Goal: Task Accomplishment & Management: Manage account settings

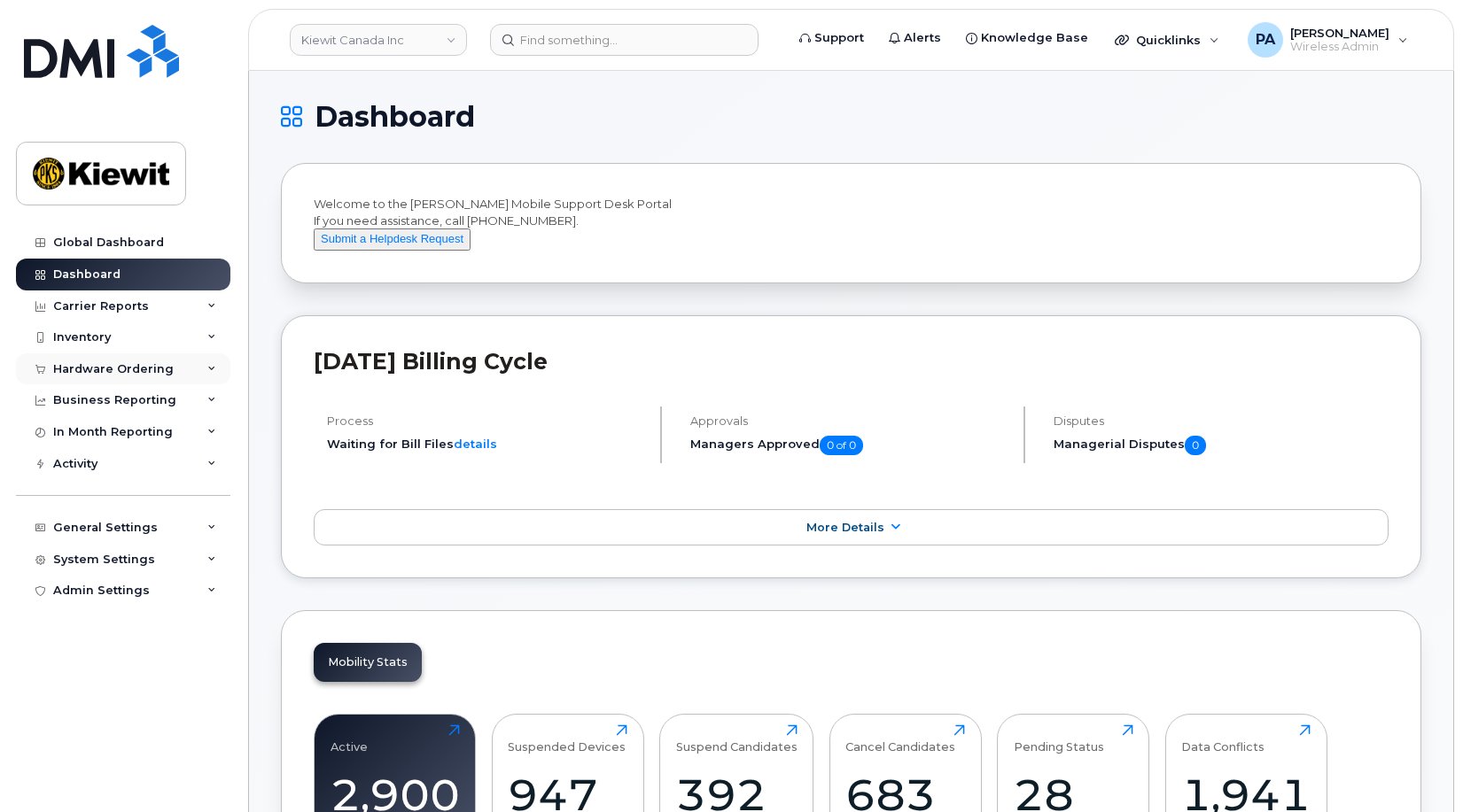
click at [106, 362] on div "Hardware Ordering" at bounding box center [113, 369] width 120 height 14
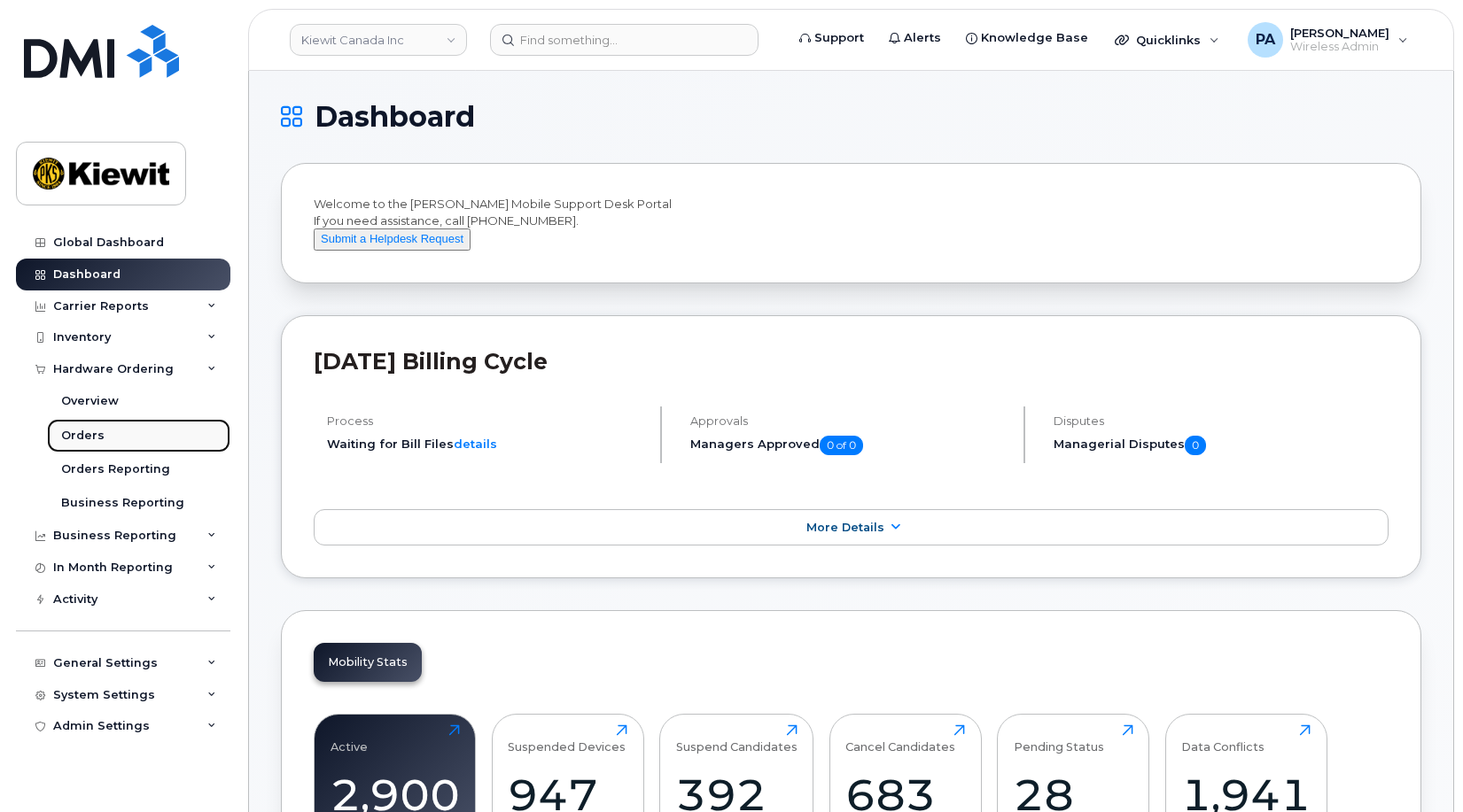
click at [81, 432] on div "Orders" at bounding box center [83, 436] width 43 height 16
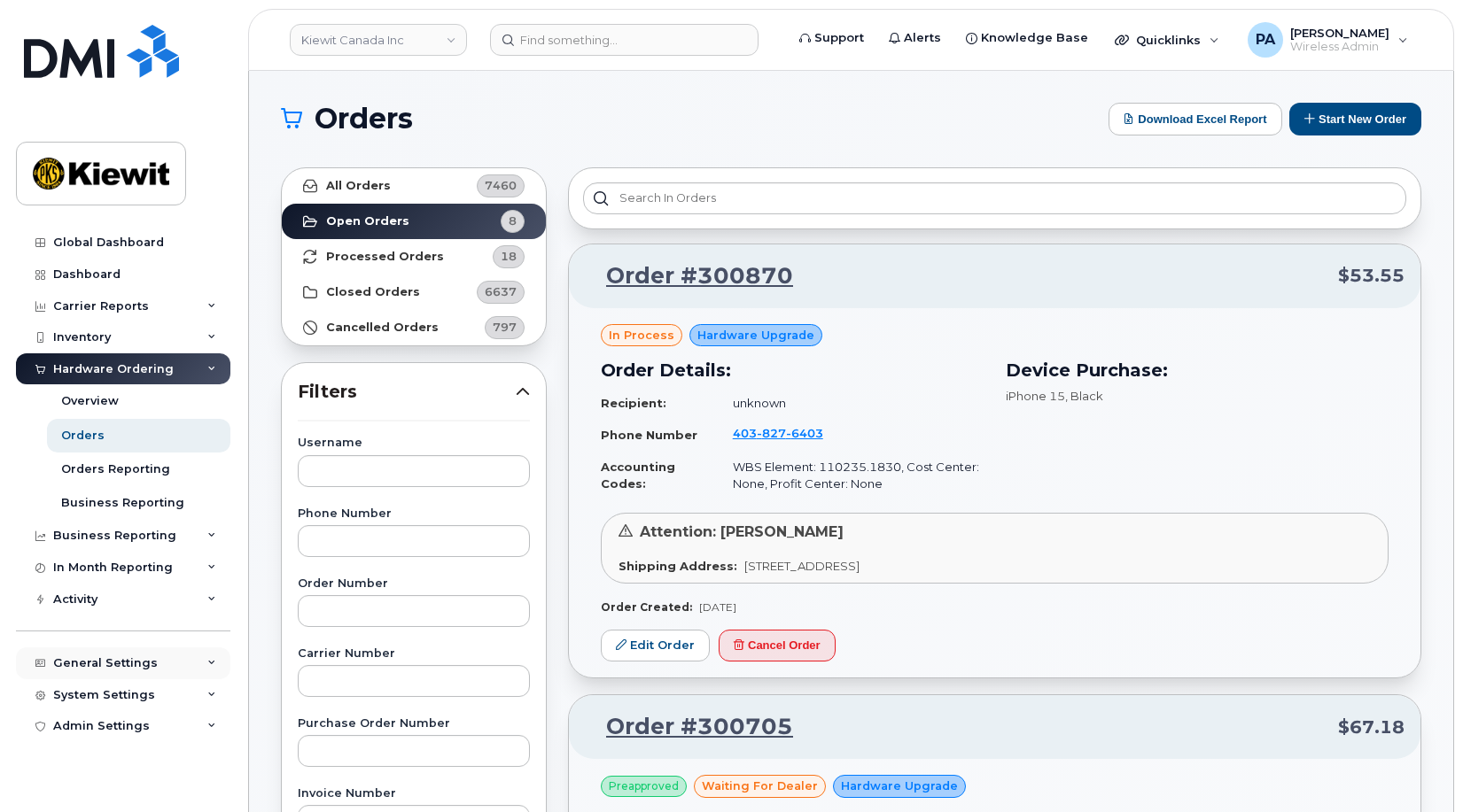
click at [120, 662] on div "General Settings" at bounding box center [105, 664] width 104 height 14
click at [128, 736] on div "Approval Mapping" at bounding box center [117, 730] width 112 height 16
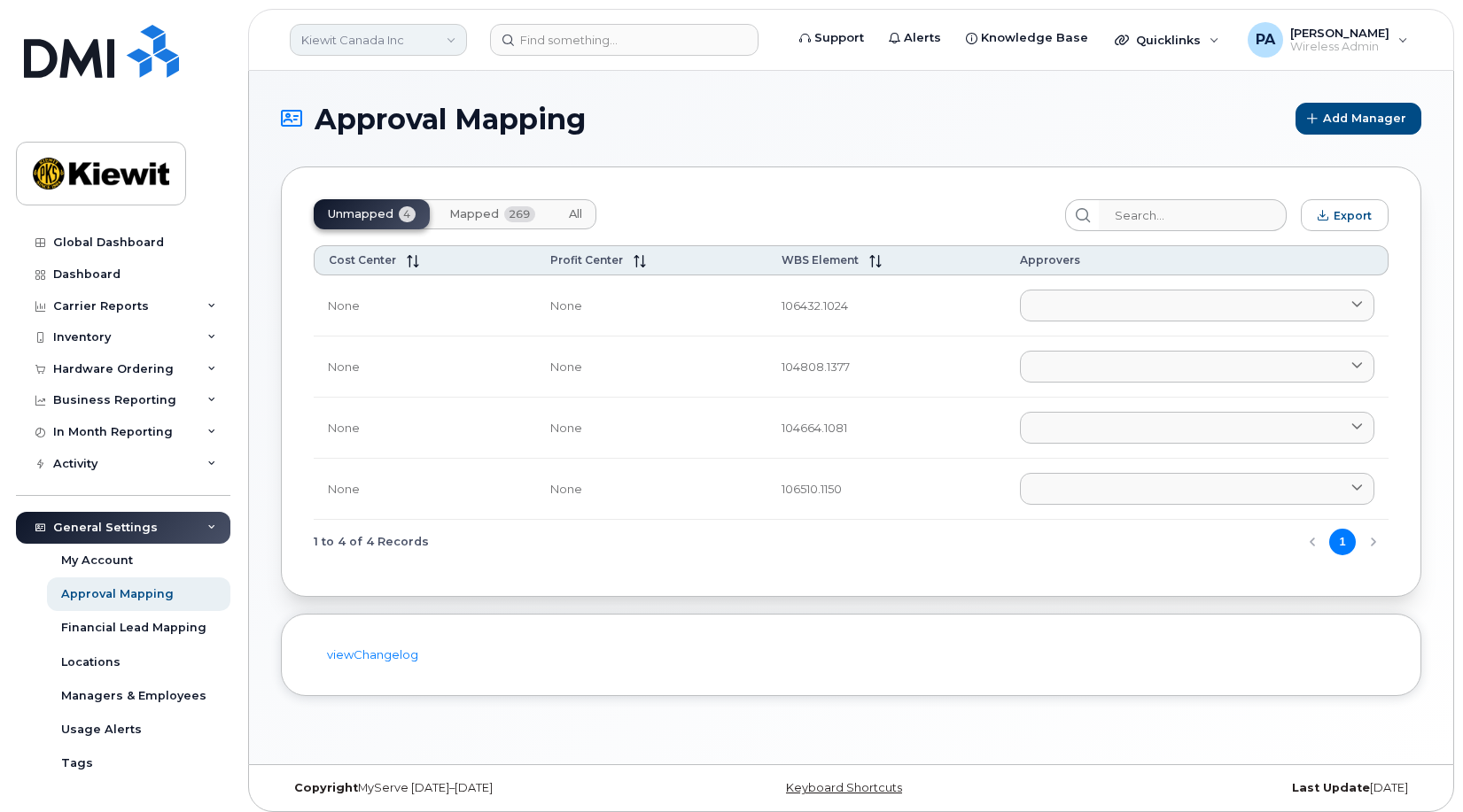
click at [412, 38] on link "Kiewit Canada Inc" at bounding box center [377, 40] width 177 height 32
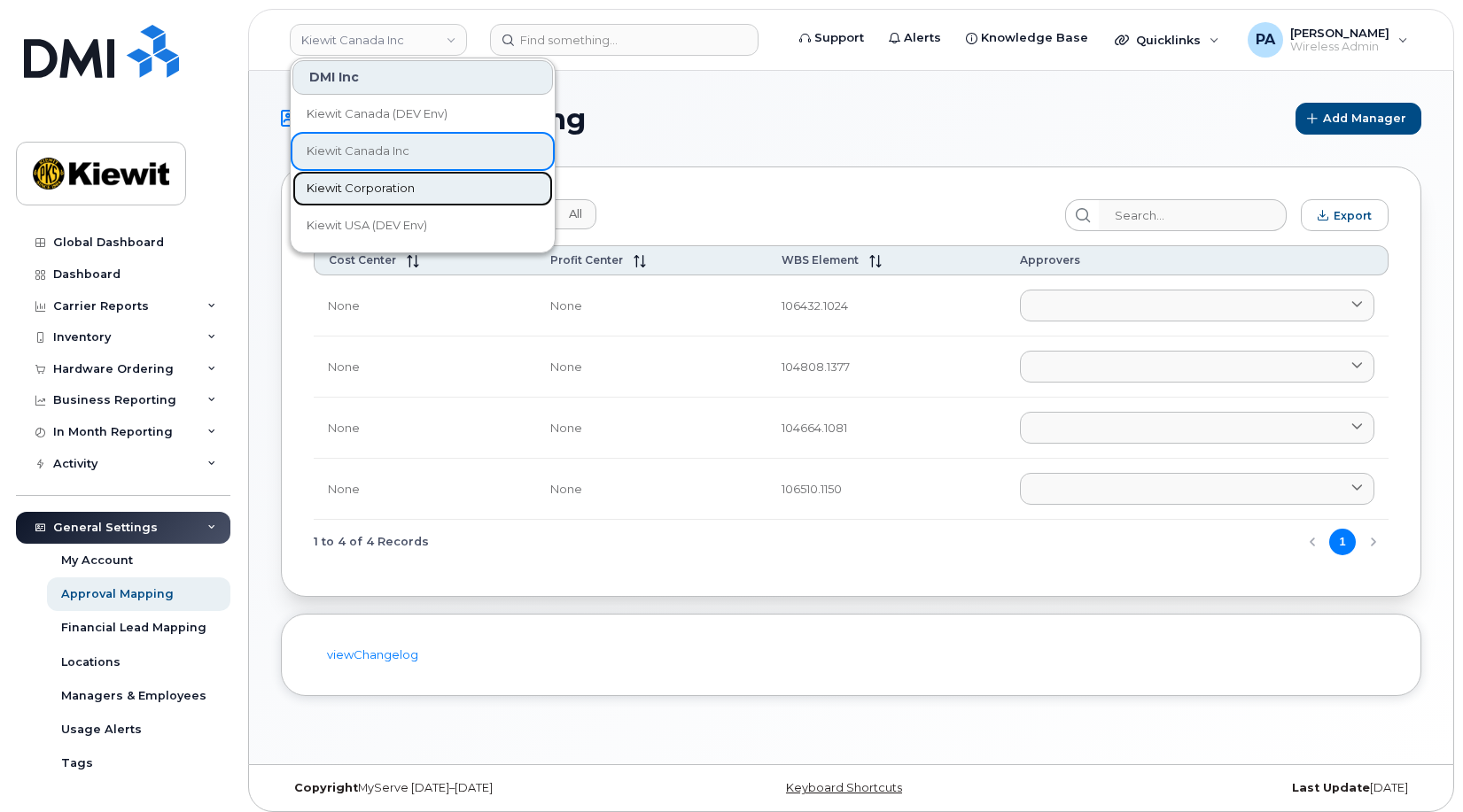
click at [365, 194] on span "Kiewit Corporation" at bounding box center [360, 189] width 108 height 18
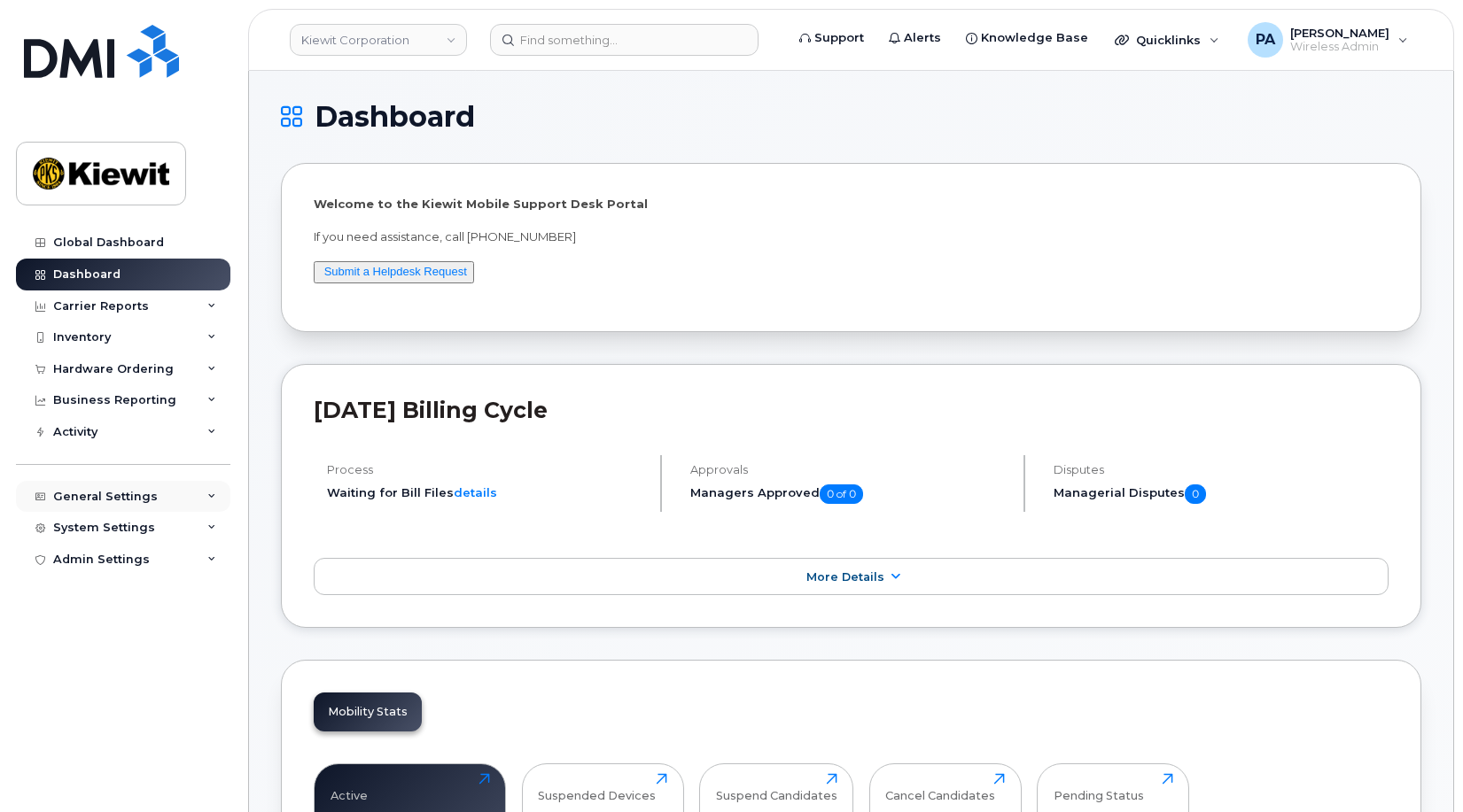
click at [112, 488] on div "General Settings" at bounding box center [123, 498] width 215 height 32
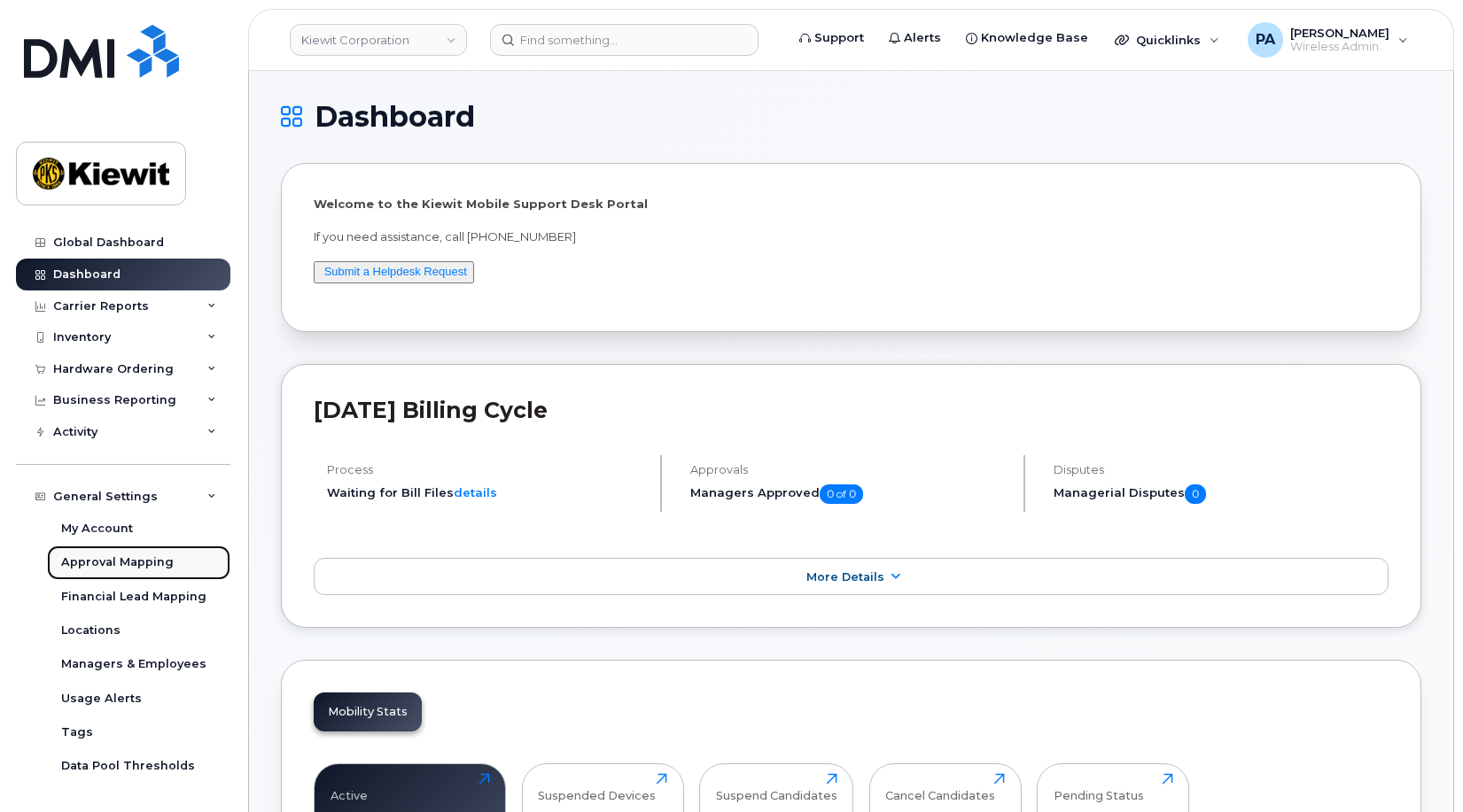
click at [100, 560] on div "Approval Mapping" at bounding box center [117, 562] width 112 height 16
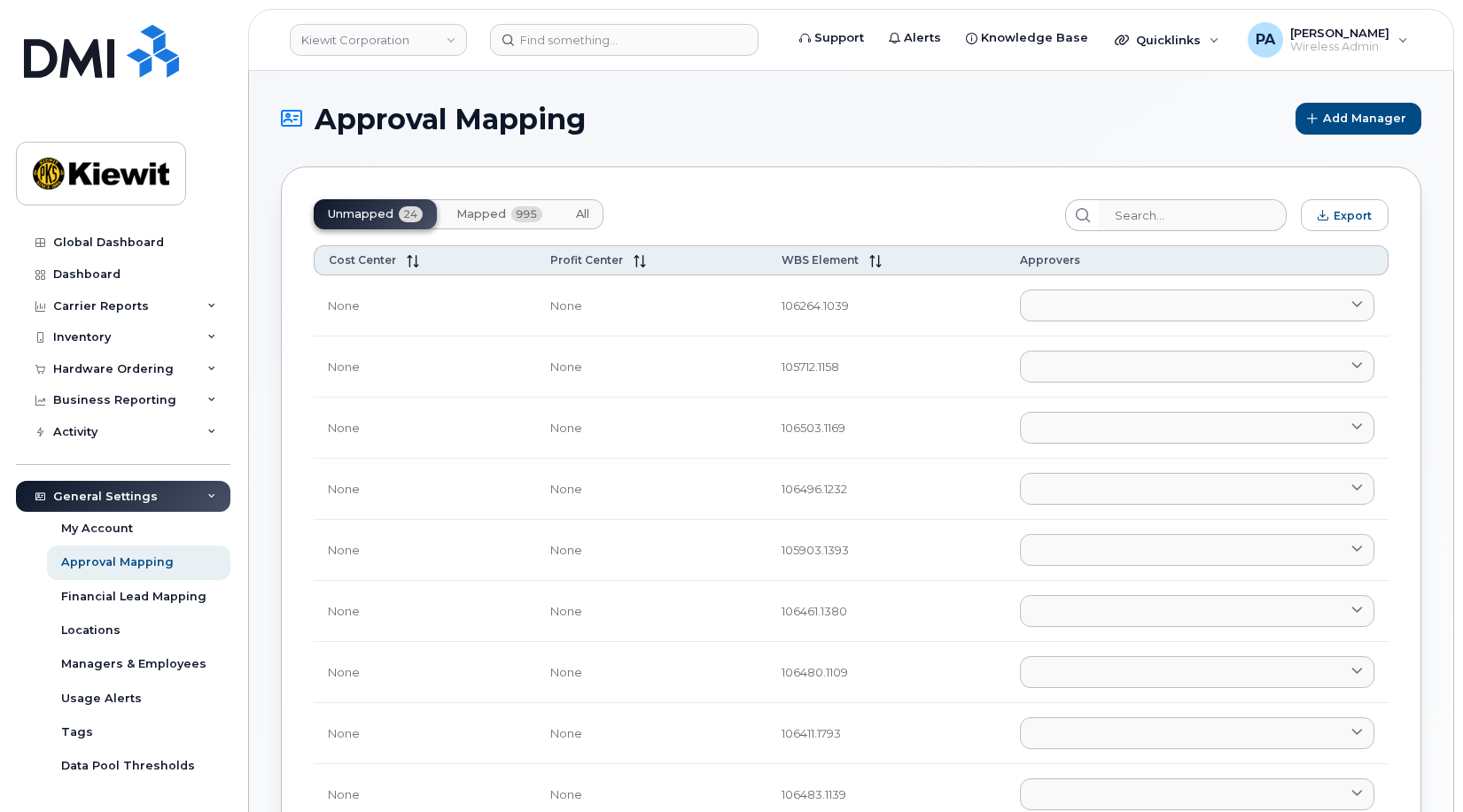
click at [582, 214] on span "All" at bounding box center [582, 215] width 13 height 14
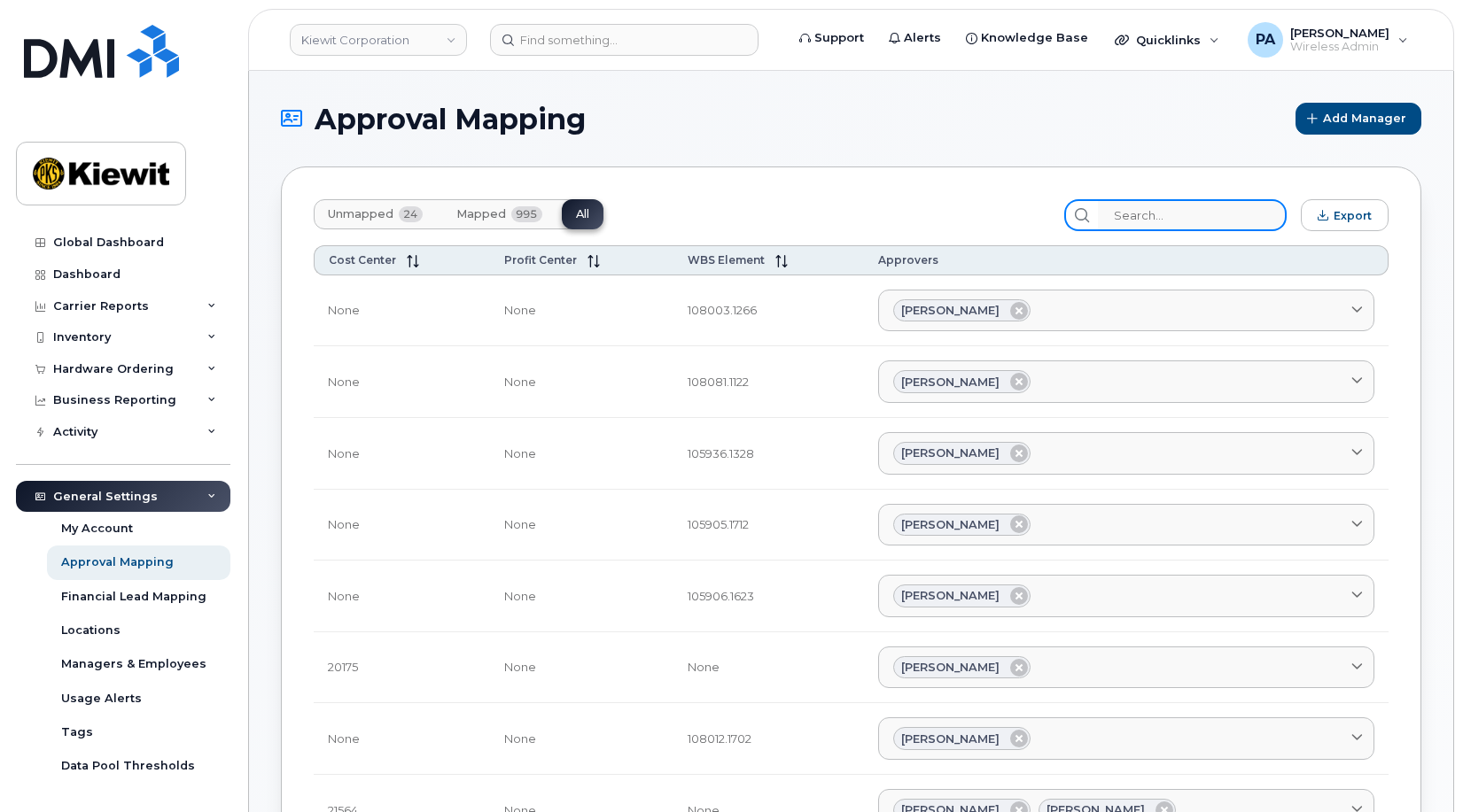
click at [1204, 211] on input "search" at bounding box center [1193, 216] width 189 height 32
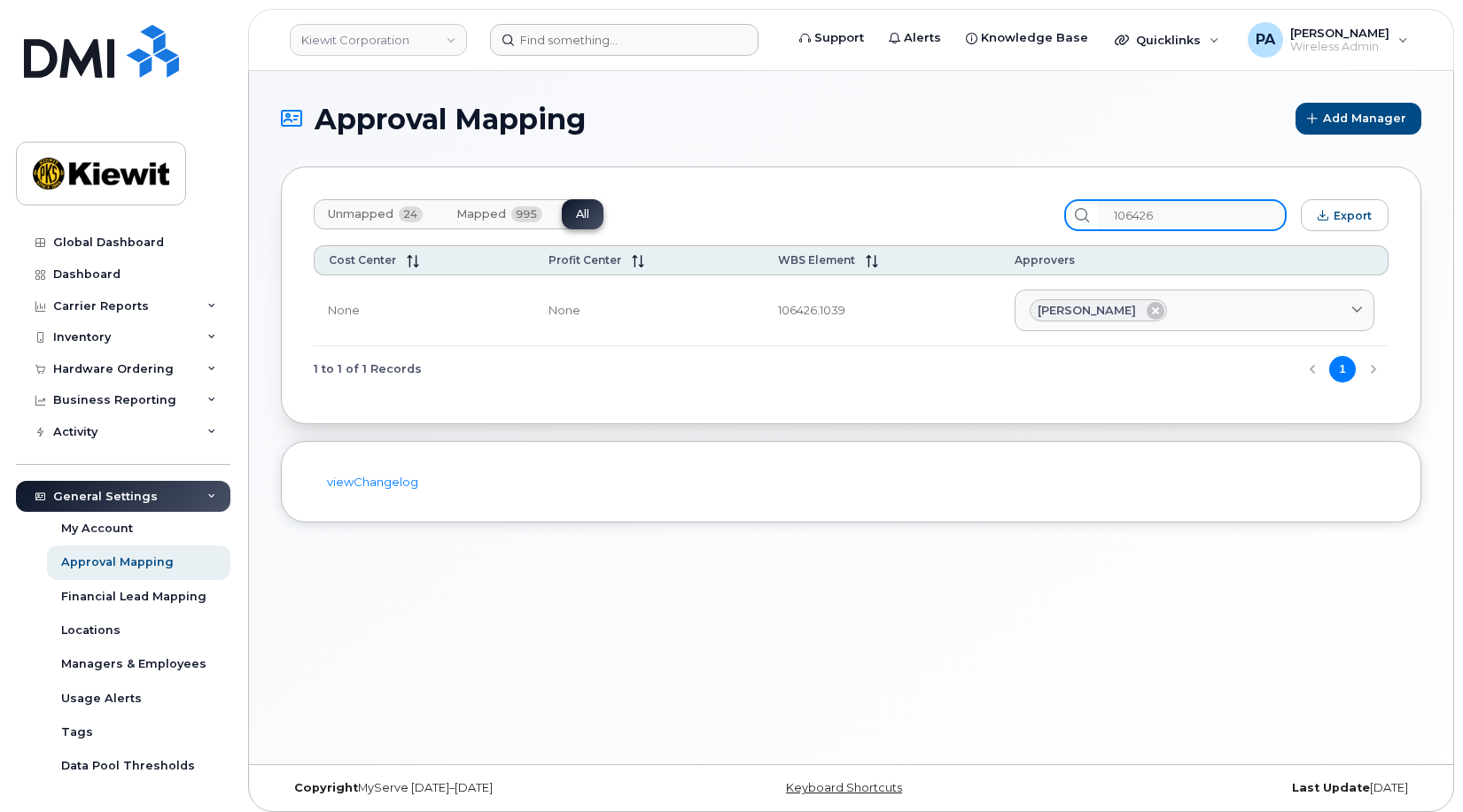
type input "106426"
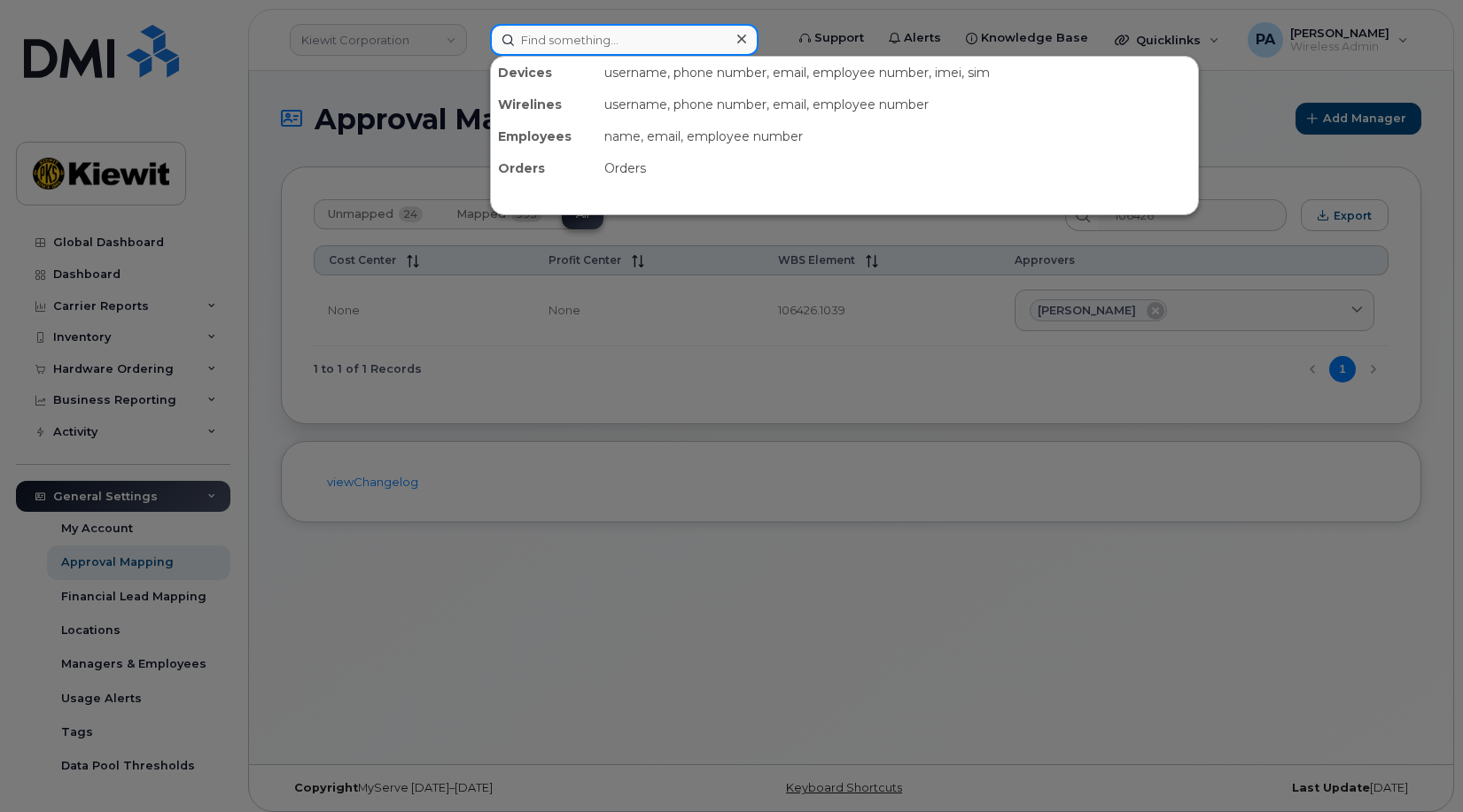
click at [598, 41] on input at bounding box center [624, 40] width 269 height 32
click at [91, 303] on div at bounding box center [732, 406] width 1463 height 812
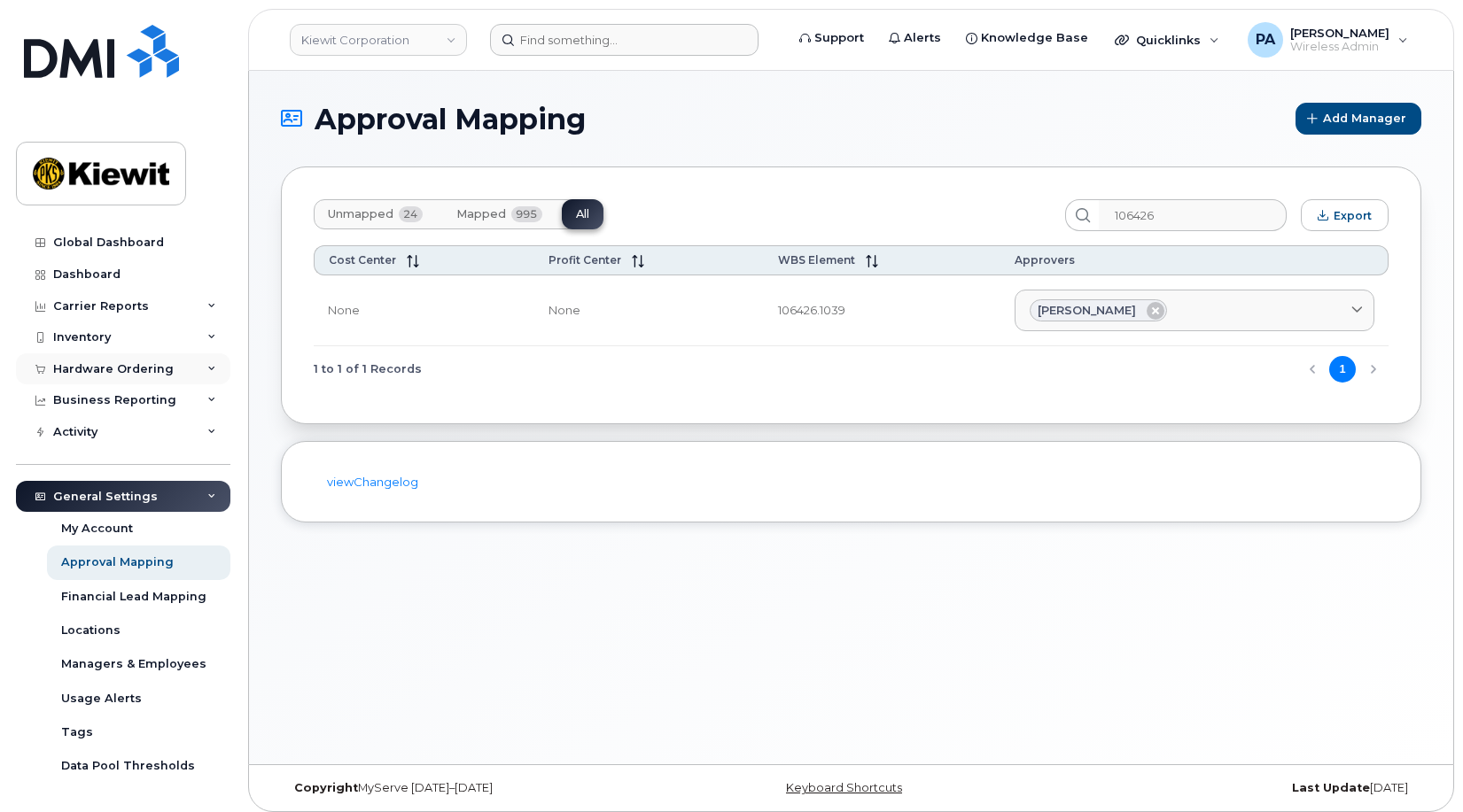
click at [132, 366] on div "Hardware Ordering" at bounding box center [113, 369] width 120 height 14
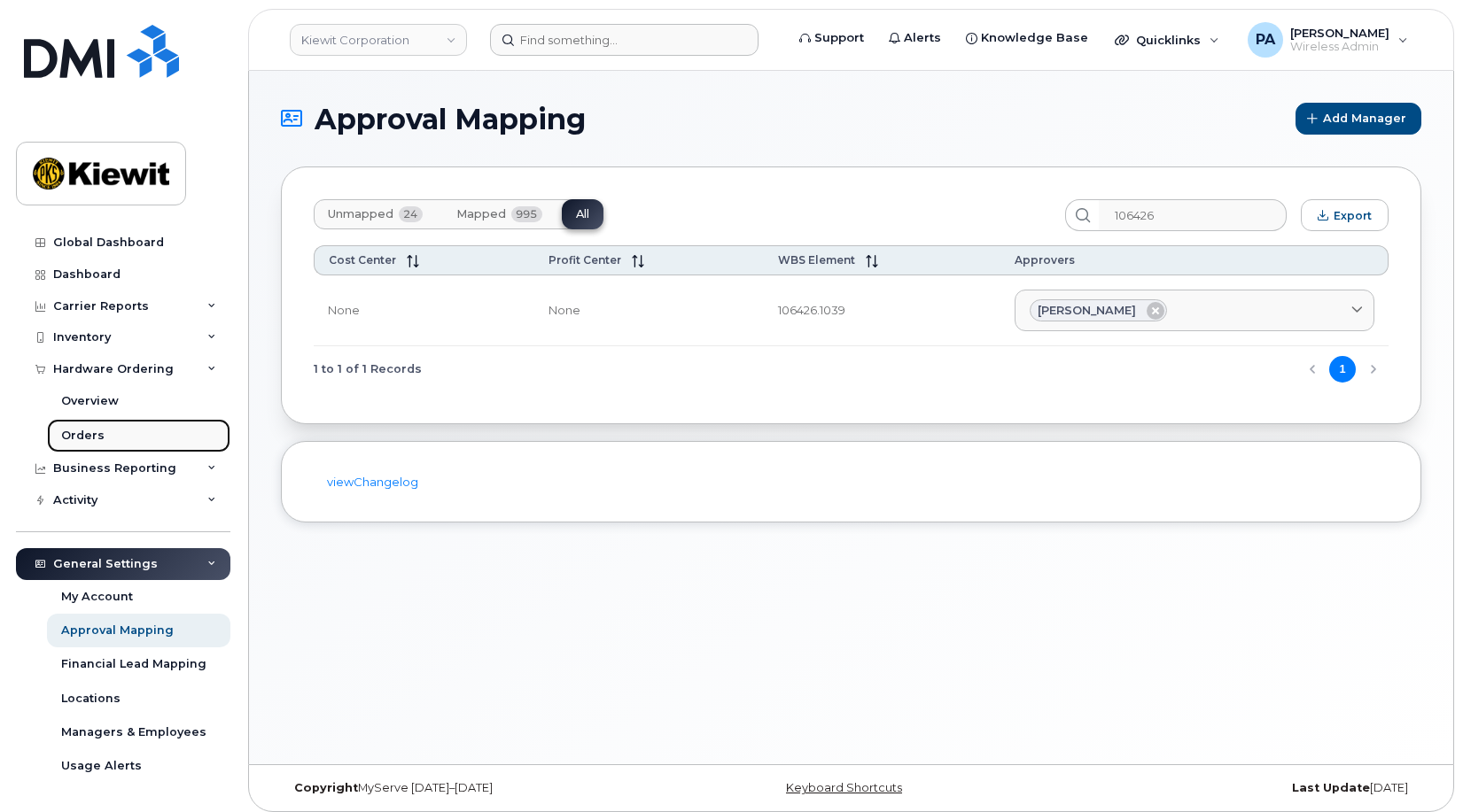
click at [63, 432] on div "Orders" at bounding box center [83, 436] width 43 height 16
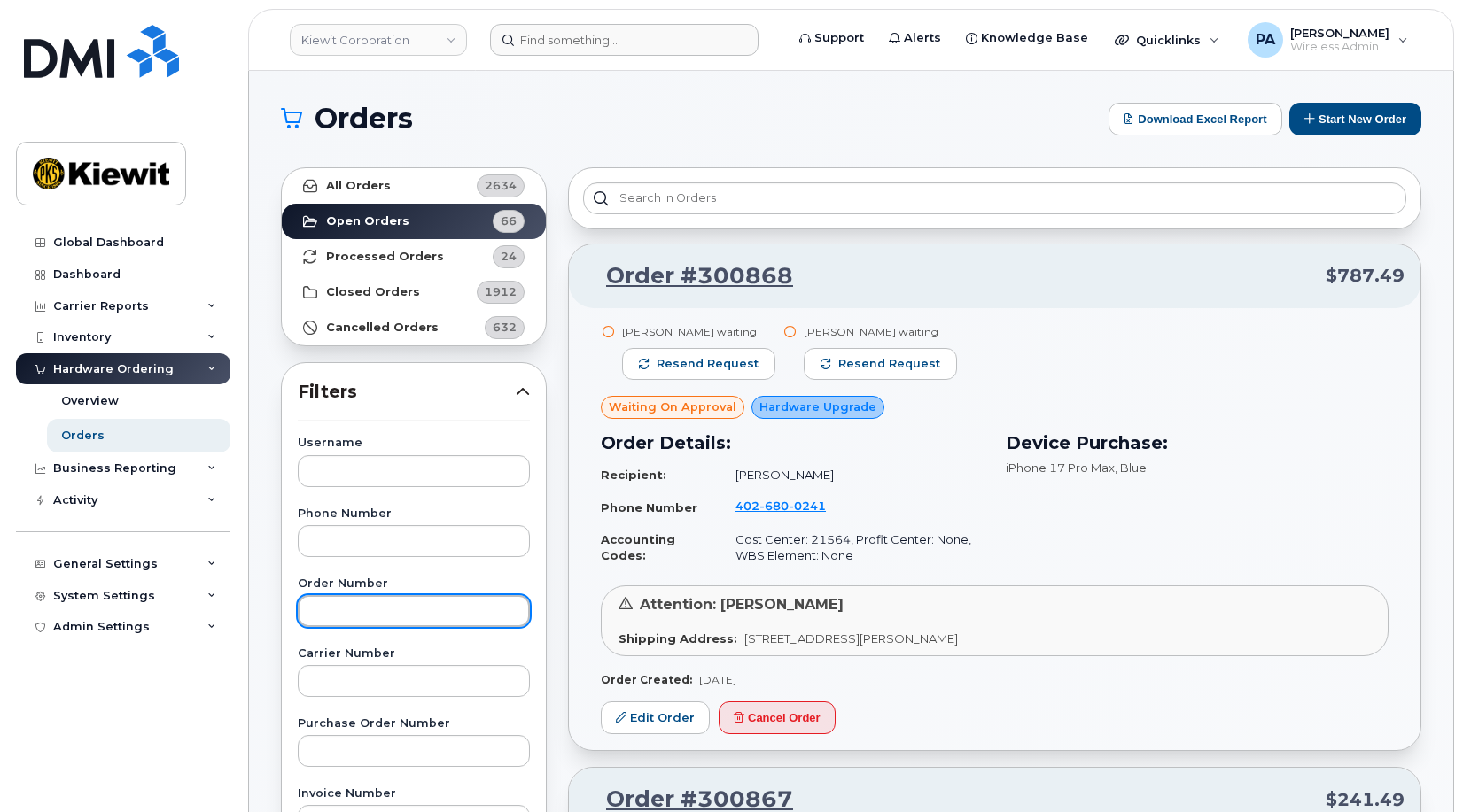
click at [375, 609] on input "text" at bounding box center [413, 612] width 232 height 32
type input "300225"
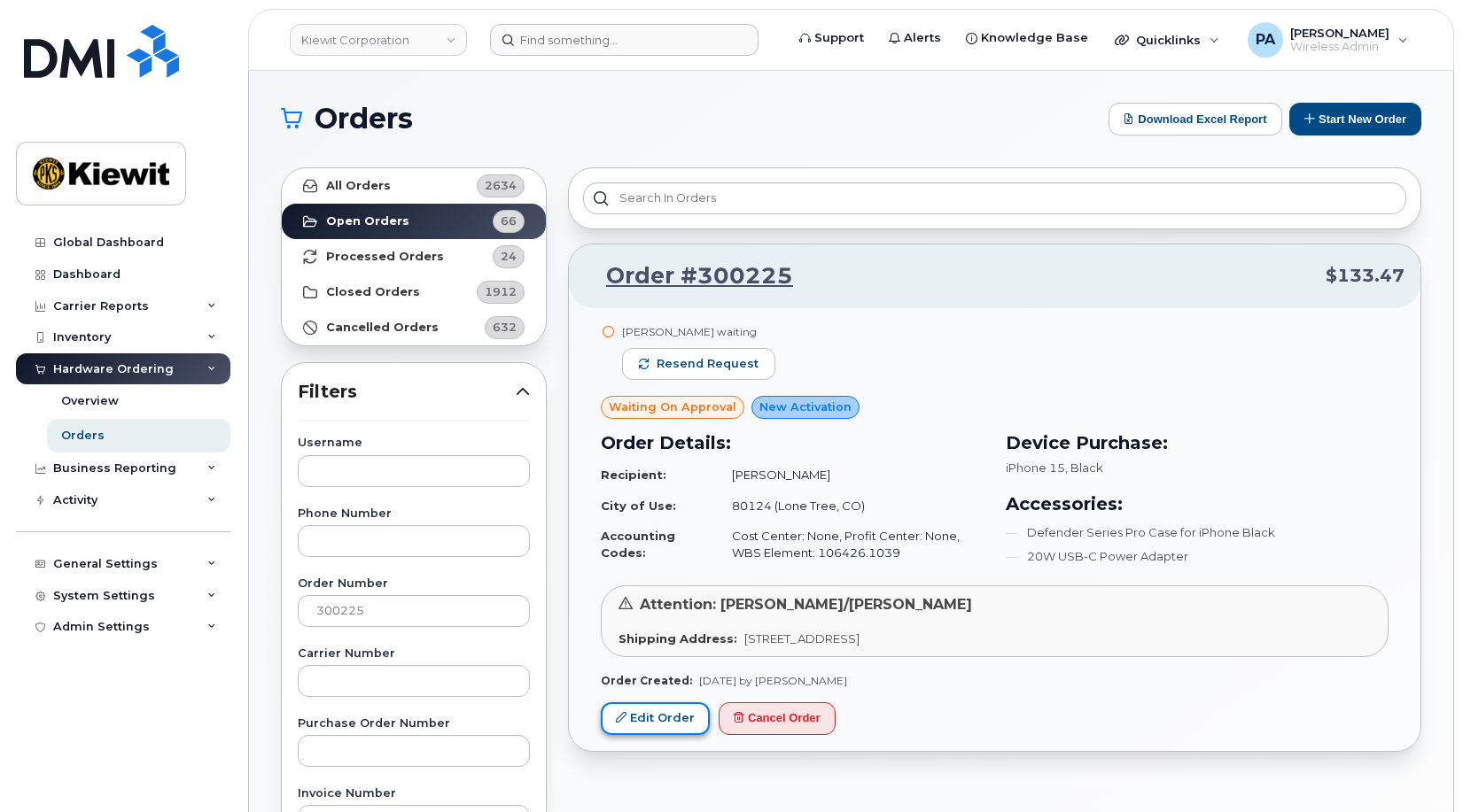
click at [650, 715] on link "Edit Order" at bounding box center [655, 719] width 109 height 32
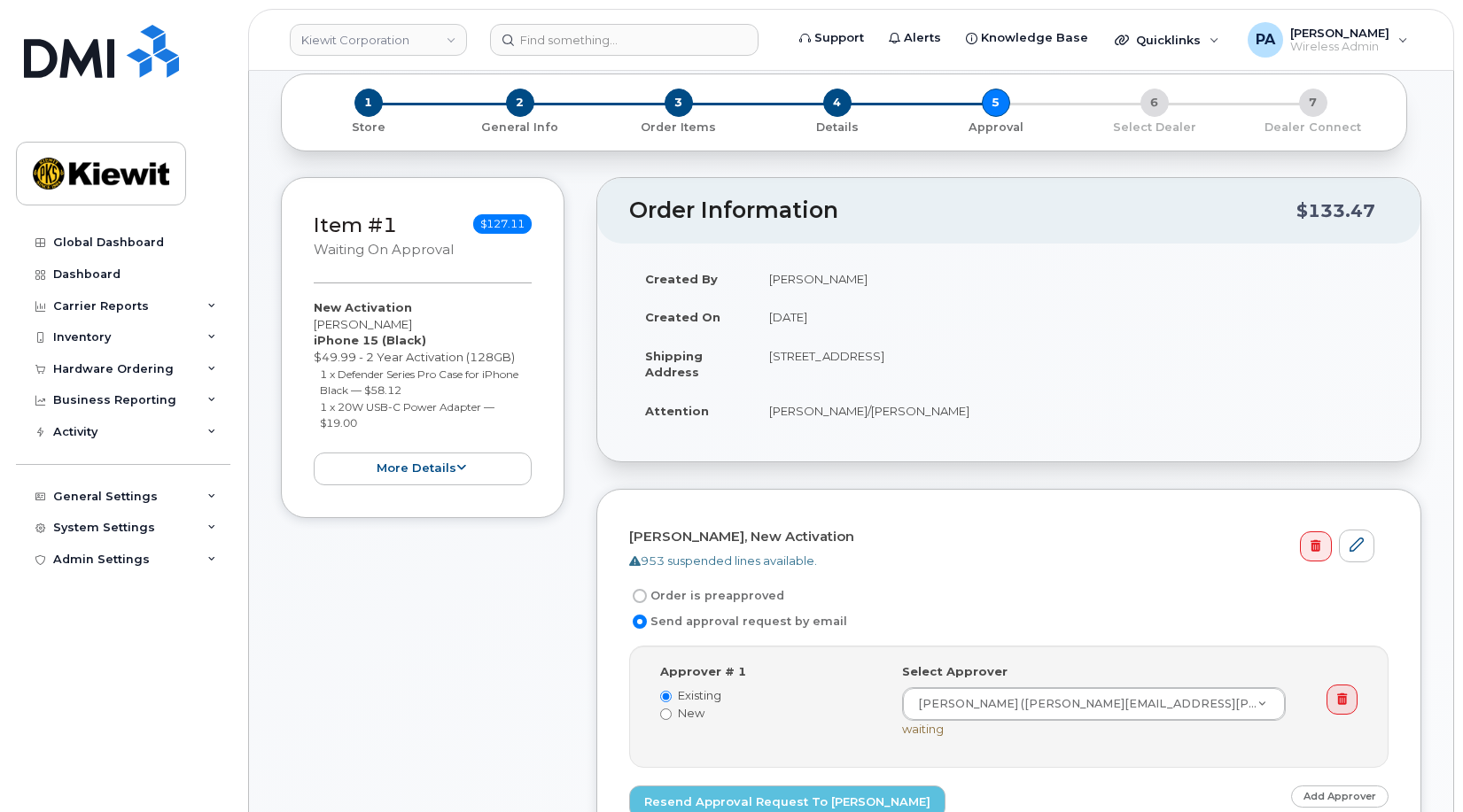
scroll to position [354, 0]
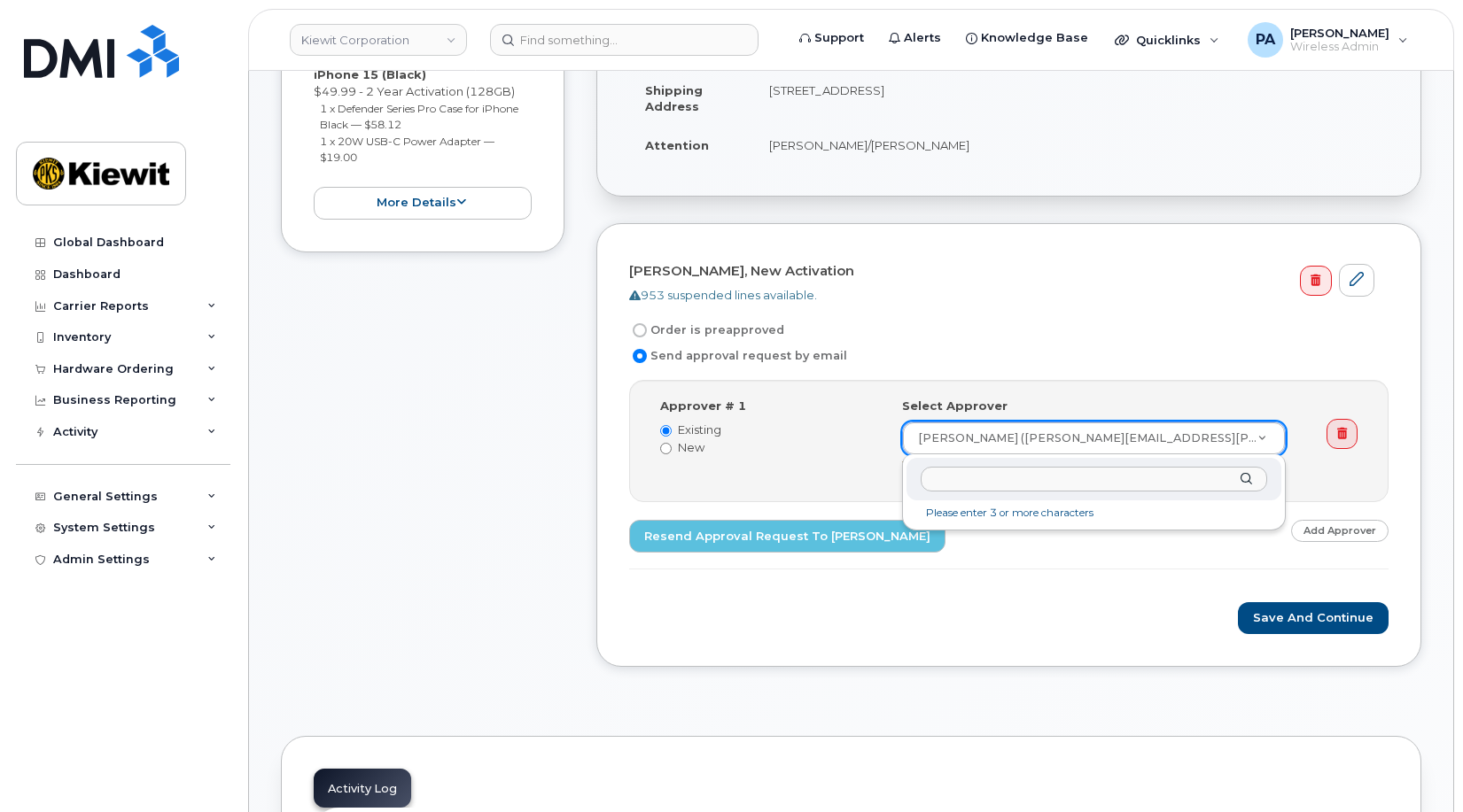
click at [990, 481] on input "text" at bounding box center [1094, 480] width 346 height 26
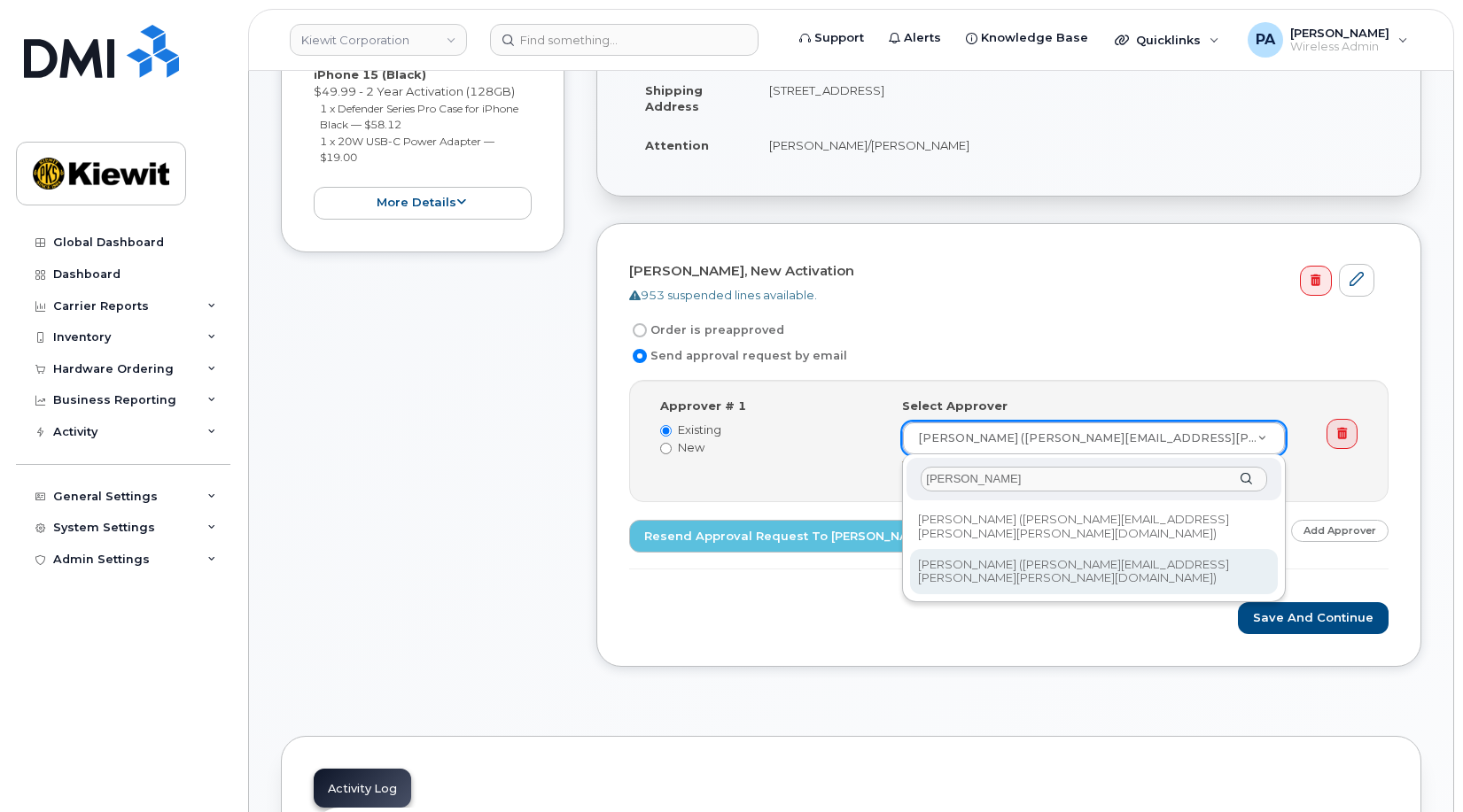
type input "erik"
type input "2147633"
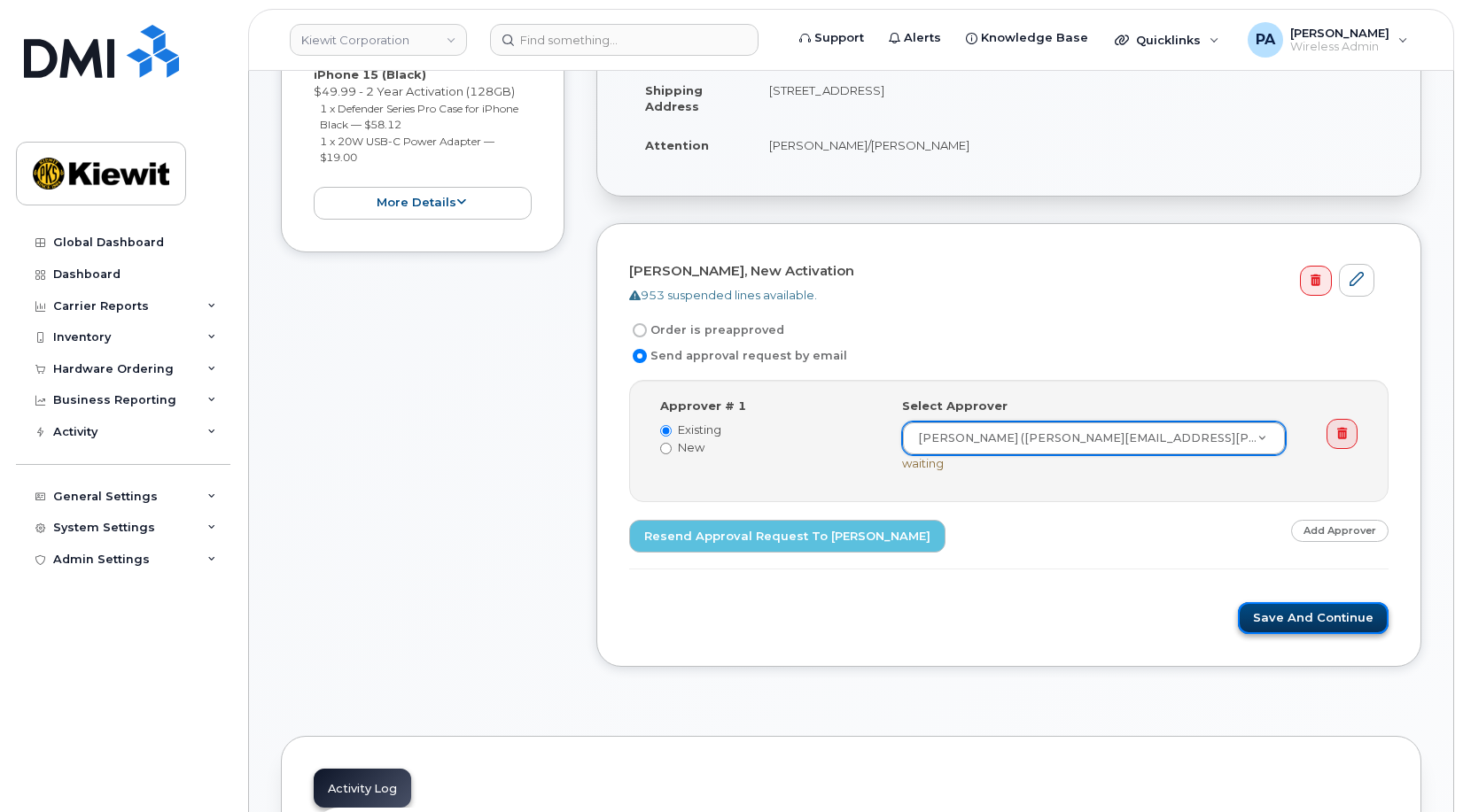
click at [1319, 619] on button "Save and Continue" at bounding box center [1314, 619] width 151 height 32
